Goal: Navigation & Orientation: Find specific page/section

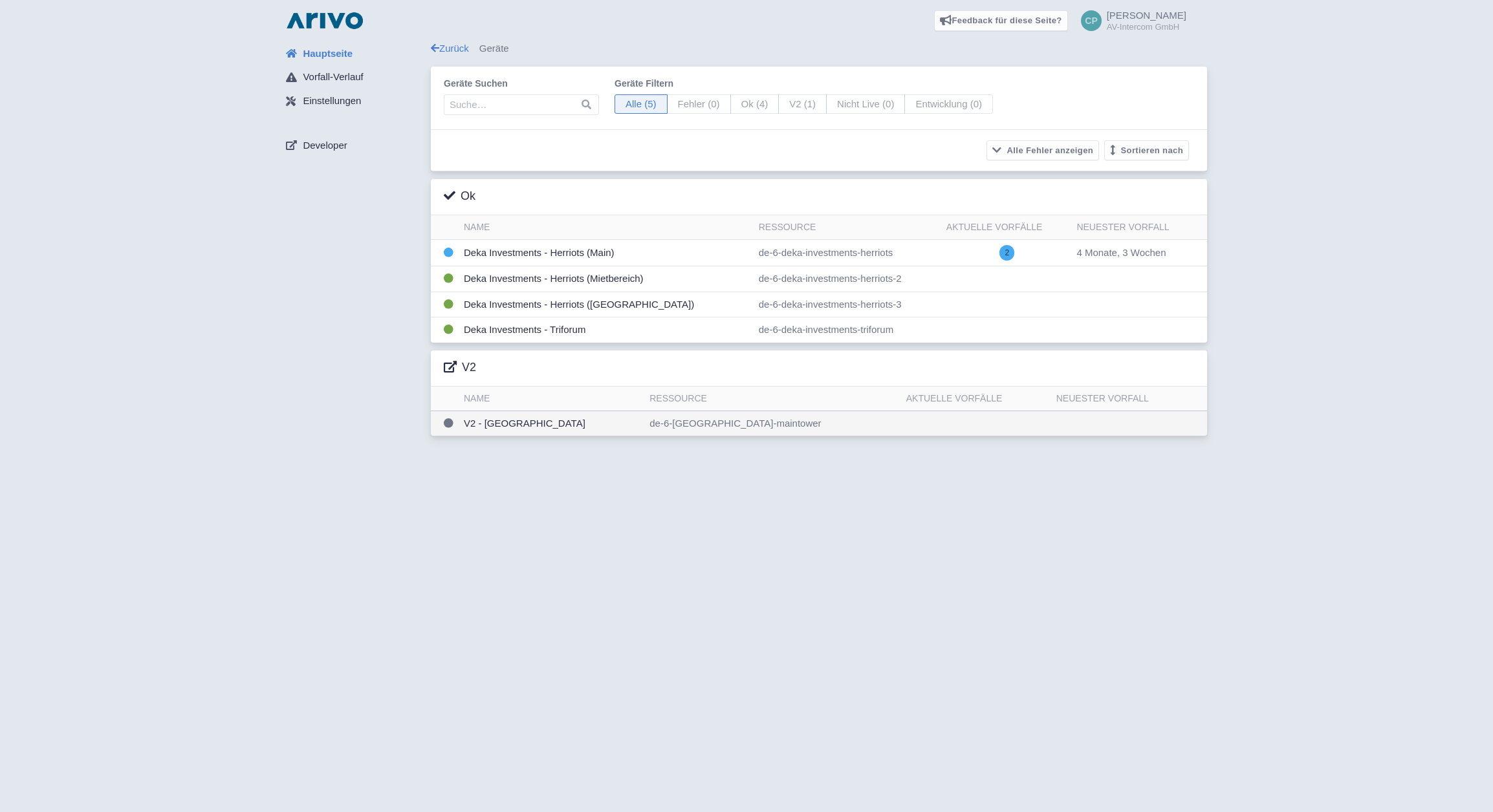
click at [555, 426] on td "V2 - [GEOGRAPHIC_DATA]" at bounding box center [552, 424] width 186 height 25
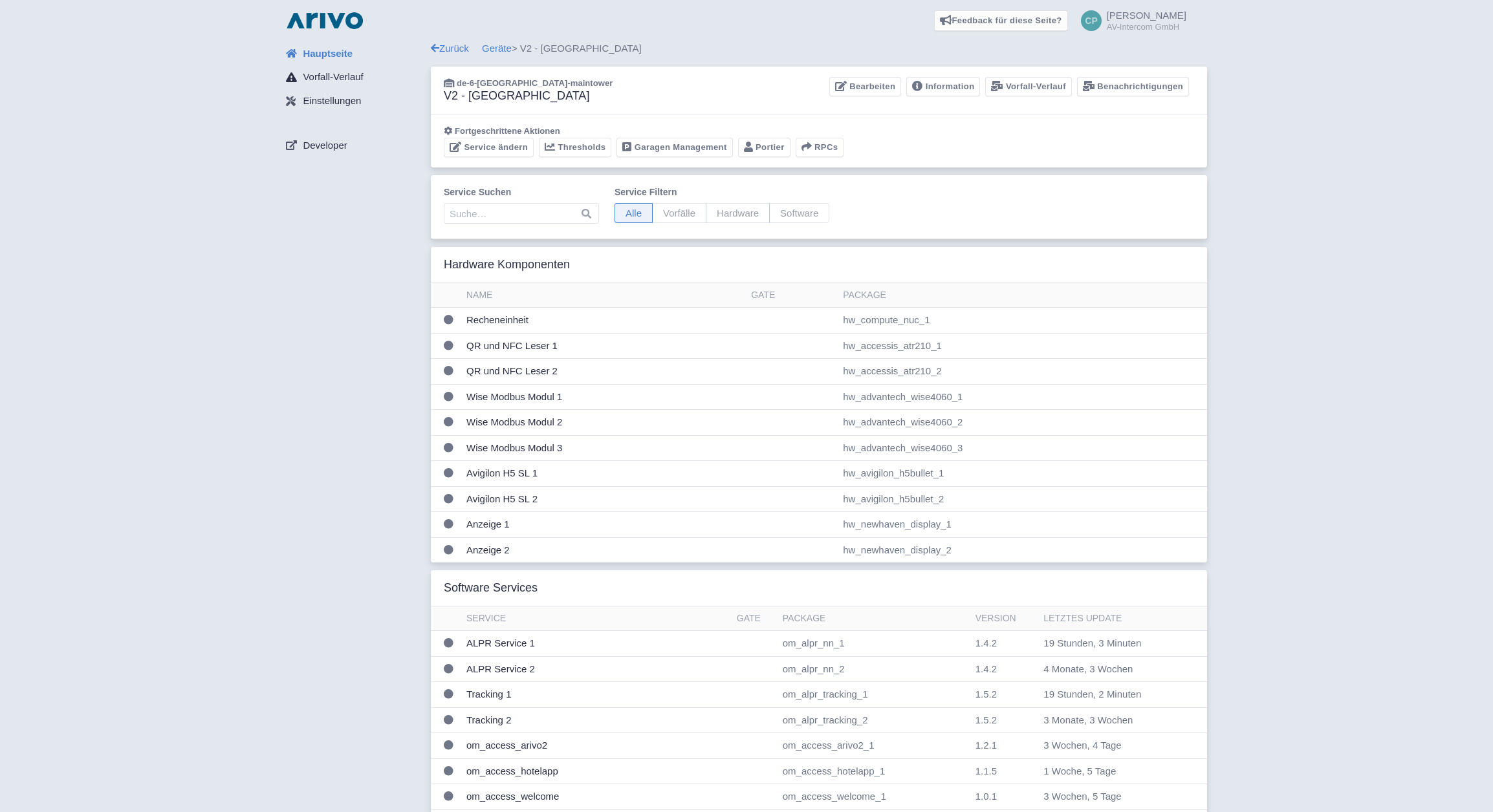
click at [321, 76] on span "Vorfall-Verlauf" at bounding box center [333, 77] width 61 height 15
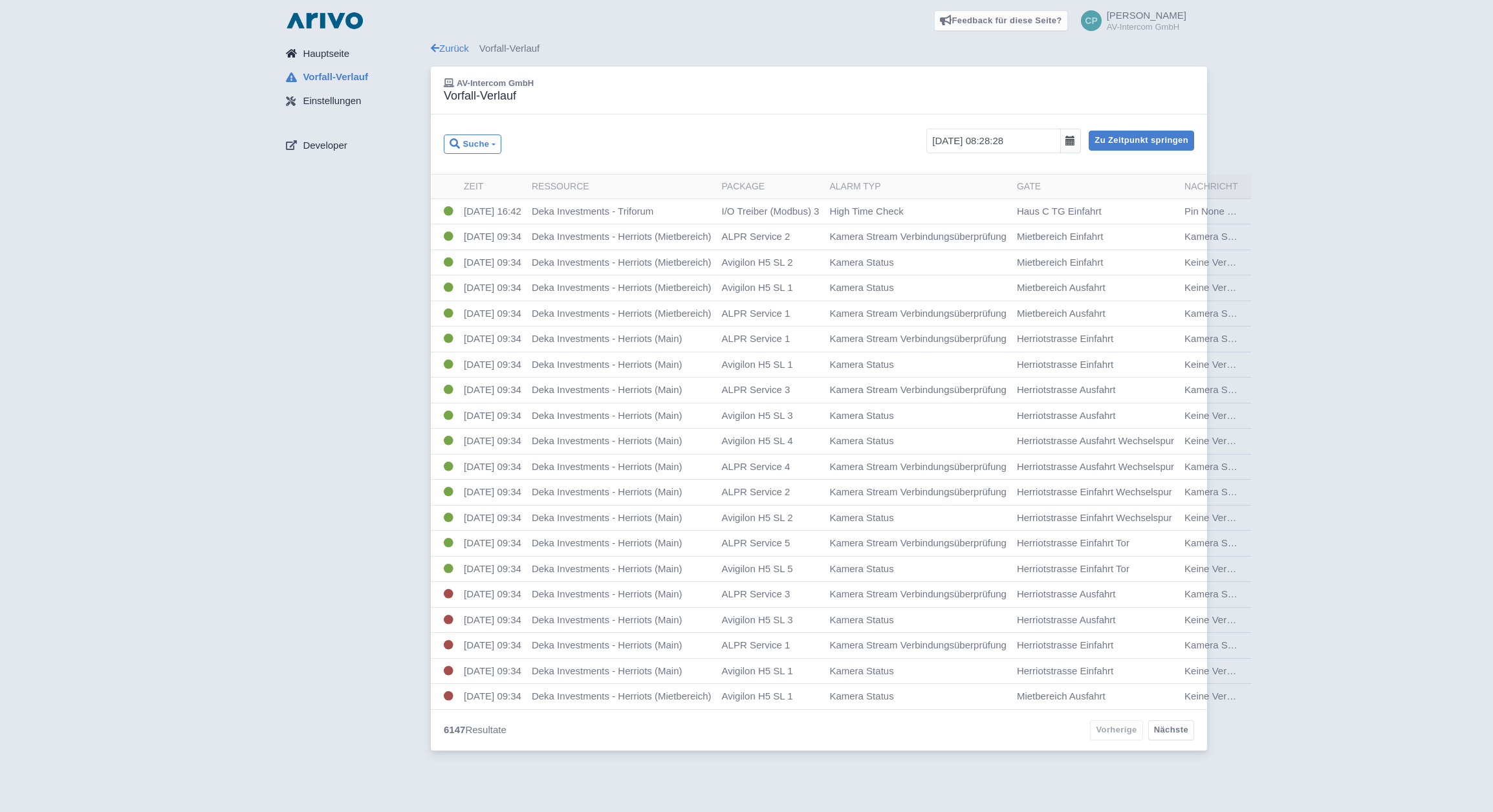
click at [321, 49] on span "Hauptseite" at bounding box center [326, 54] width 47 height 15
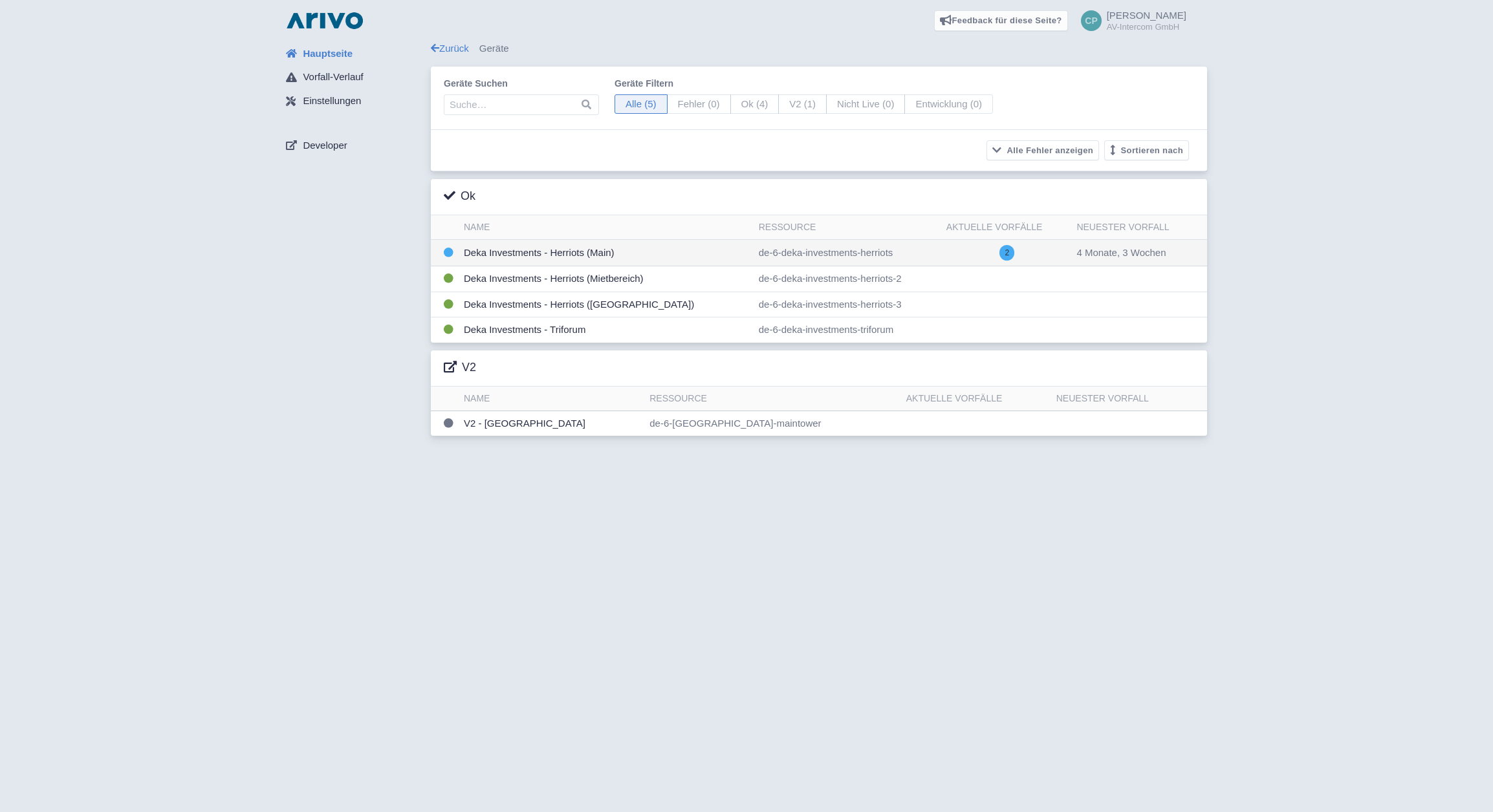
click at [534, 254] on td "Deka Investments - Herriots (Main)" at bounding box center [606, 253] width 295 height 26
click at [520, 329] on td "Deka Investments - Triforum" at bounding box center [606, 330] width 295 height 25
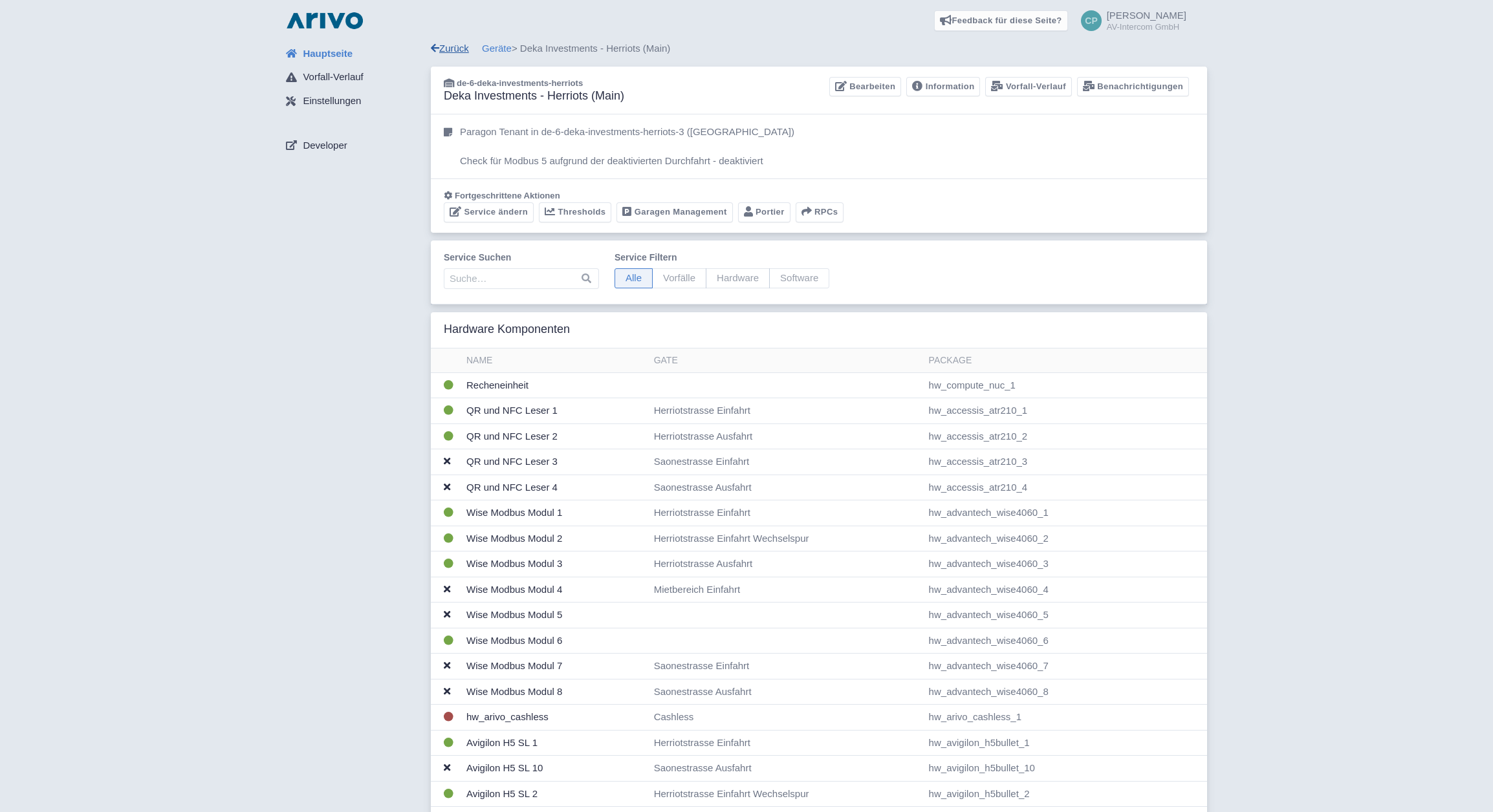
click at [451, 47] on link "Zurück" at bounding box center [449, 48] width 38 height 11
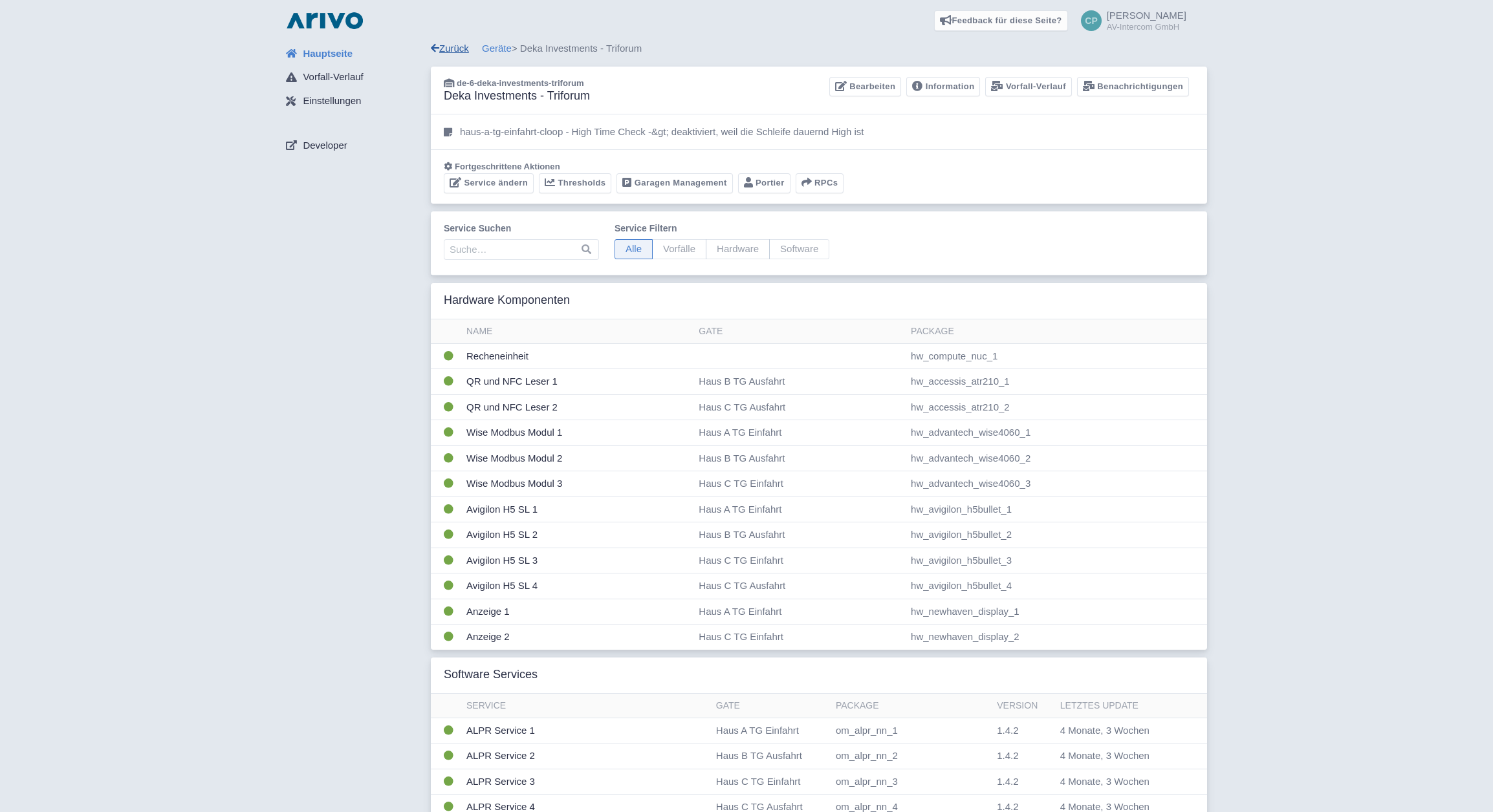
click at [454, 44] on link "Zurück" at bounding box center [449, 48] width 38 height 11
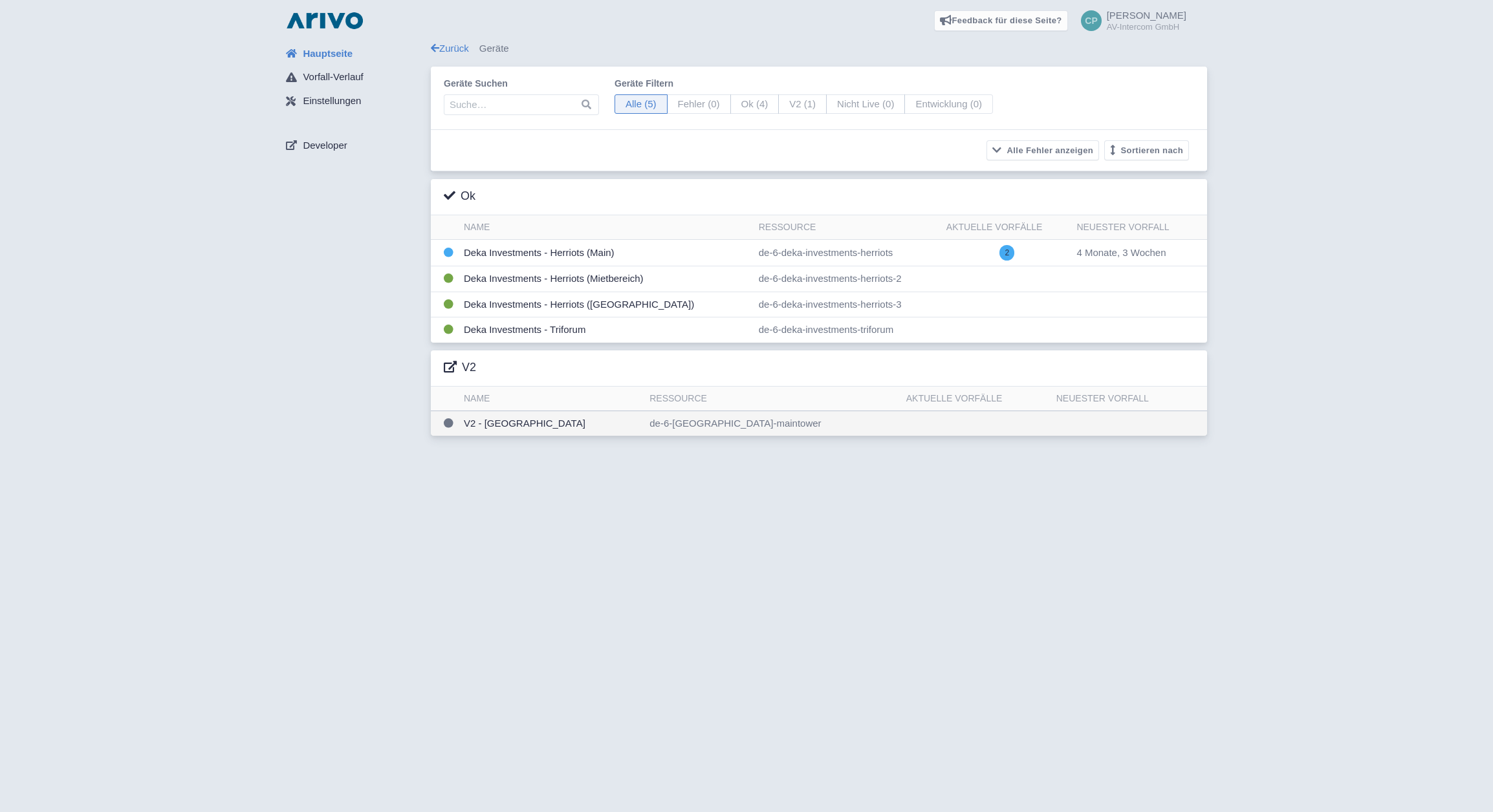
click at [511, 426] on td "V2 - [GEOGRAPHIC_DATA]" at bounding box center [552, 424] width 186 height 25
